Goal: Transaction & Acquisition: Download file/media

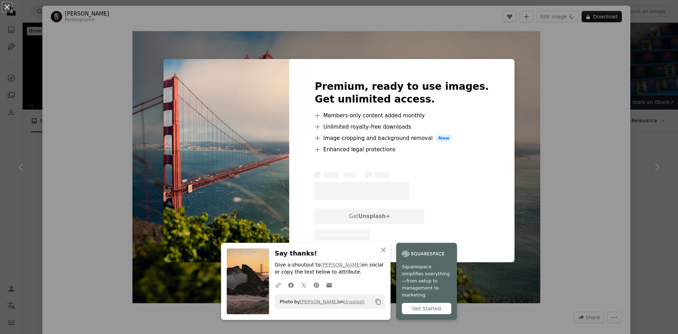
scroll to position [64, 0]
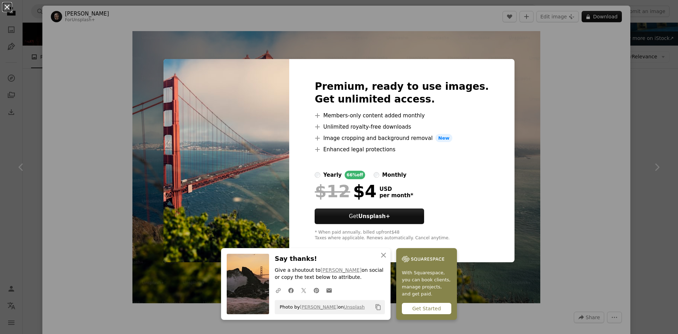
click at [3, 10] on button "An X shape" at bounding box center [7, 7] width 8 height 8
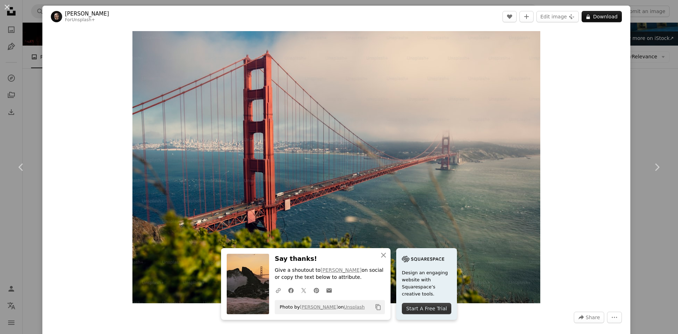
click at [638, 34] on div "An X shape Chevron left Chevron right An X shape Close Say thanks! Give a shout…" at bounding box center [339, 167] width 678 height 334
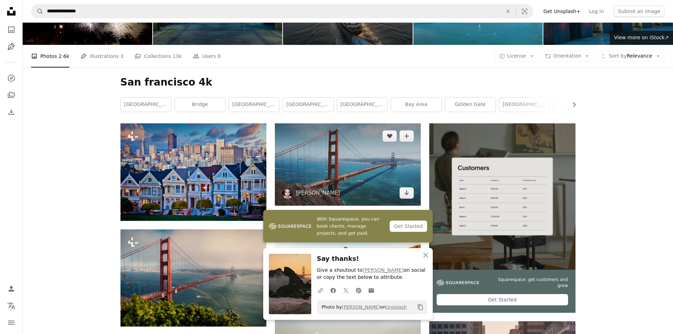
click at [354, 123] on img at bounding box center [348, 164] width 146 height 82
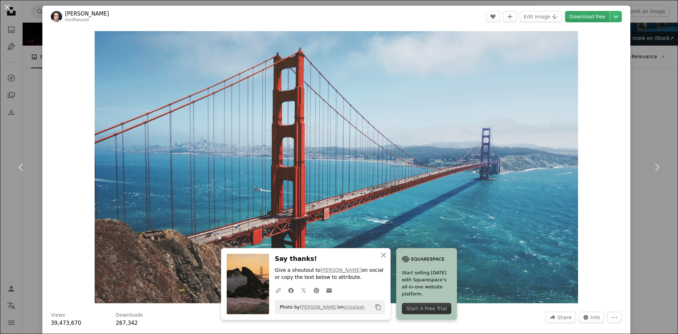
click at [584, 14] on link "Download free" at bounding box center [587, 16] width 45 height 11
